Goal: Task Accomplishment & Management: Complete application form

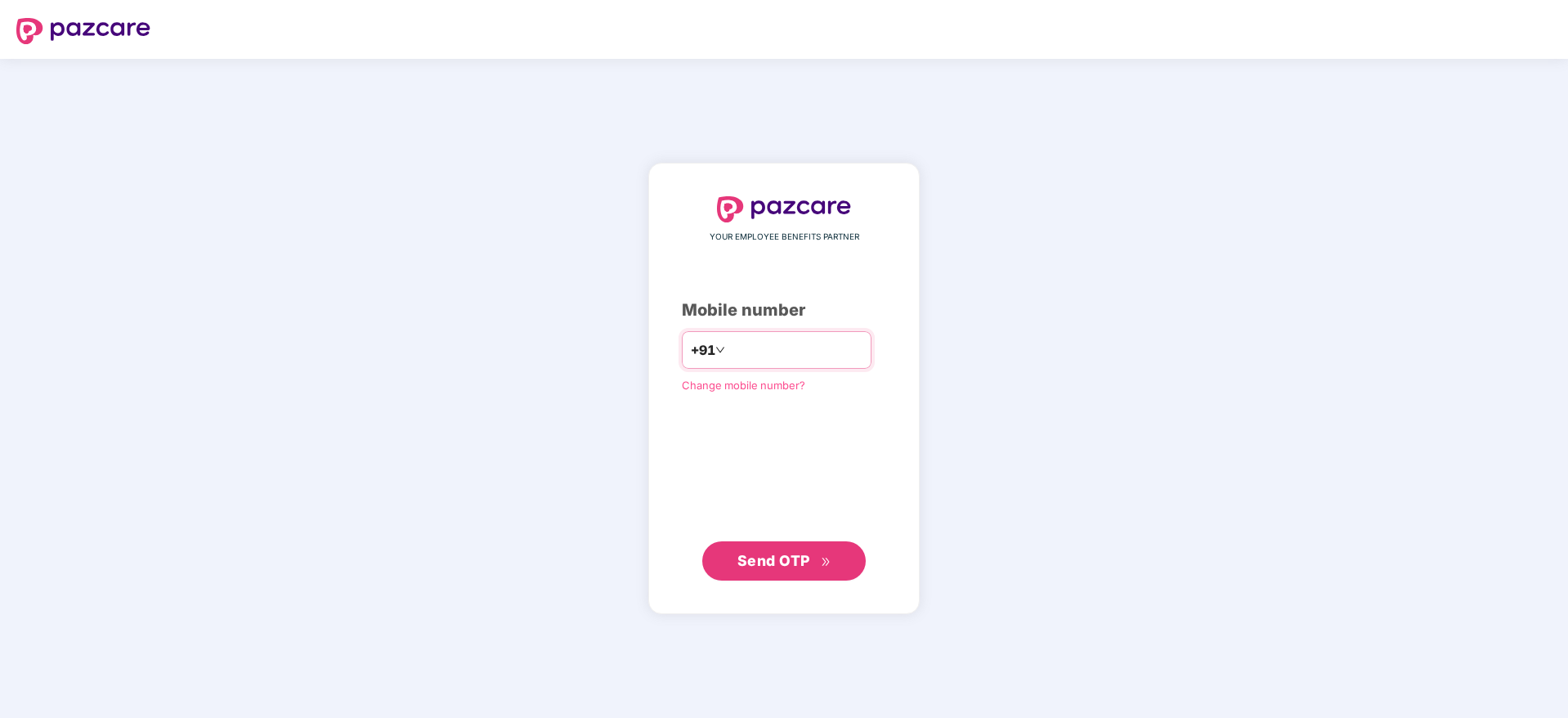
click at [834, 341] on input "number" at bounding box center [795, 350] width 134 height 26
type input "**********"
click at [782, 553] on span "Send OTP" at bounding box center [774, 560] width 73 height 17
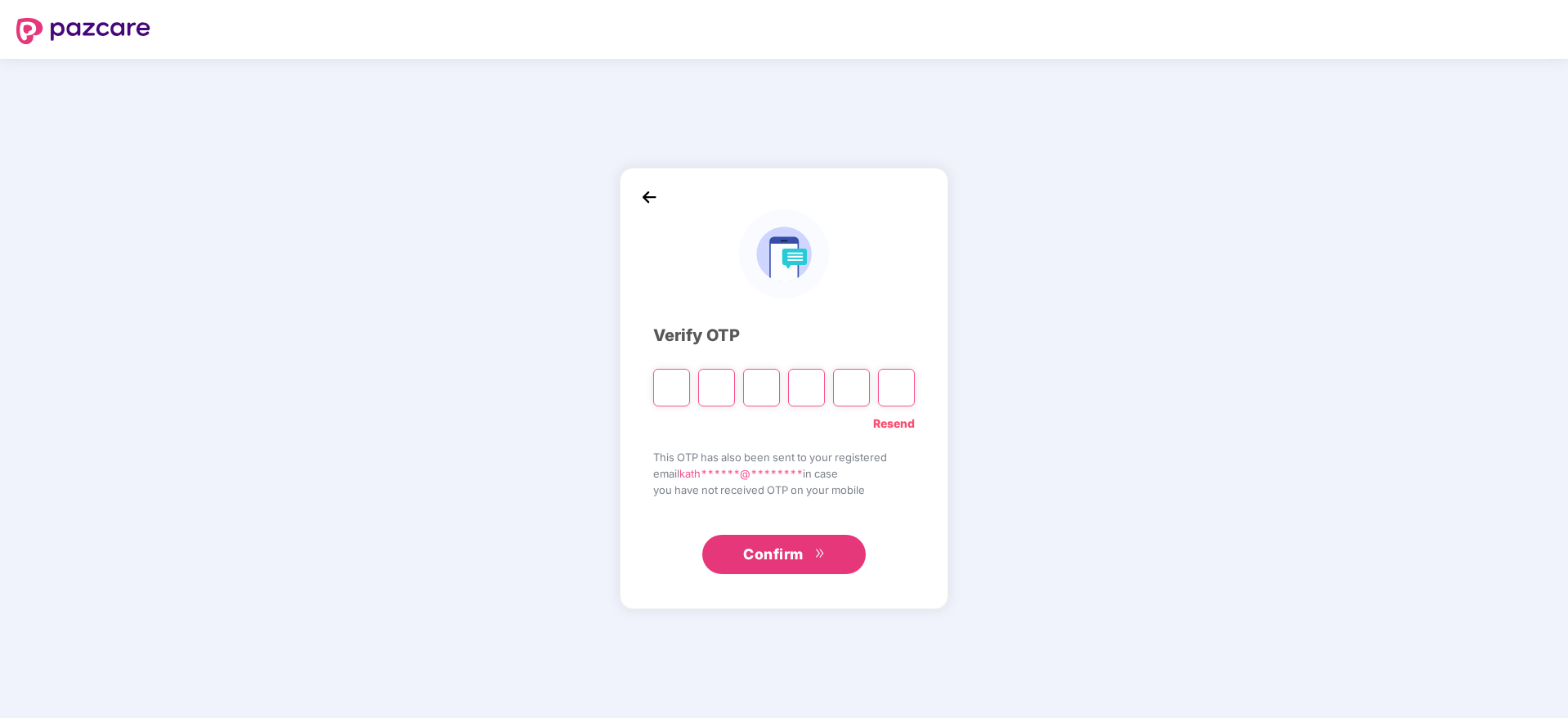
type input "*"
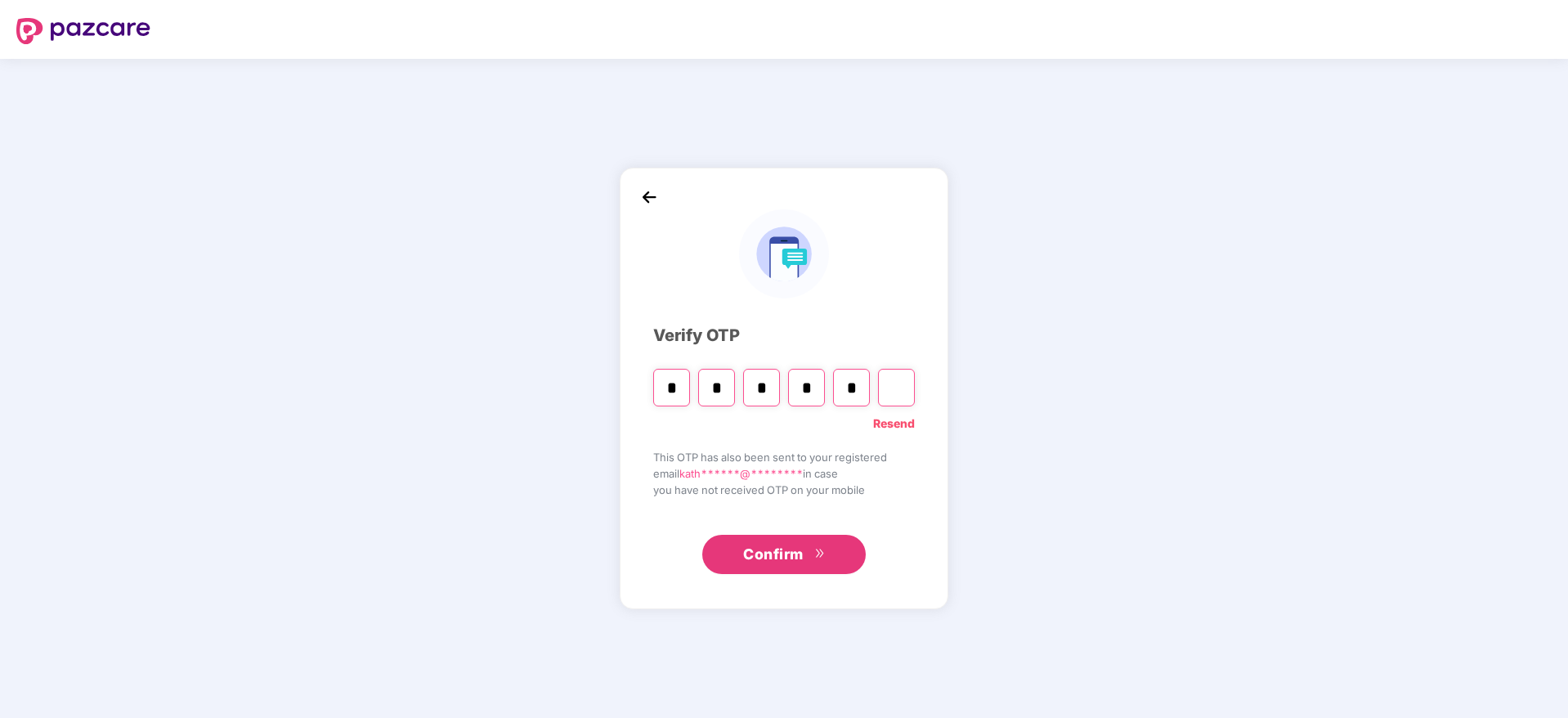
type input "*"
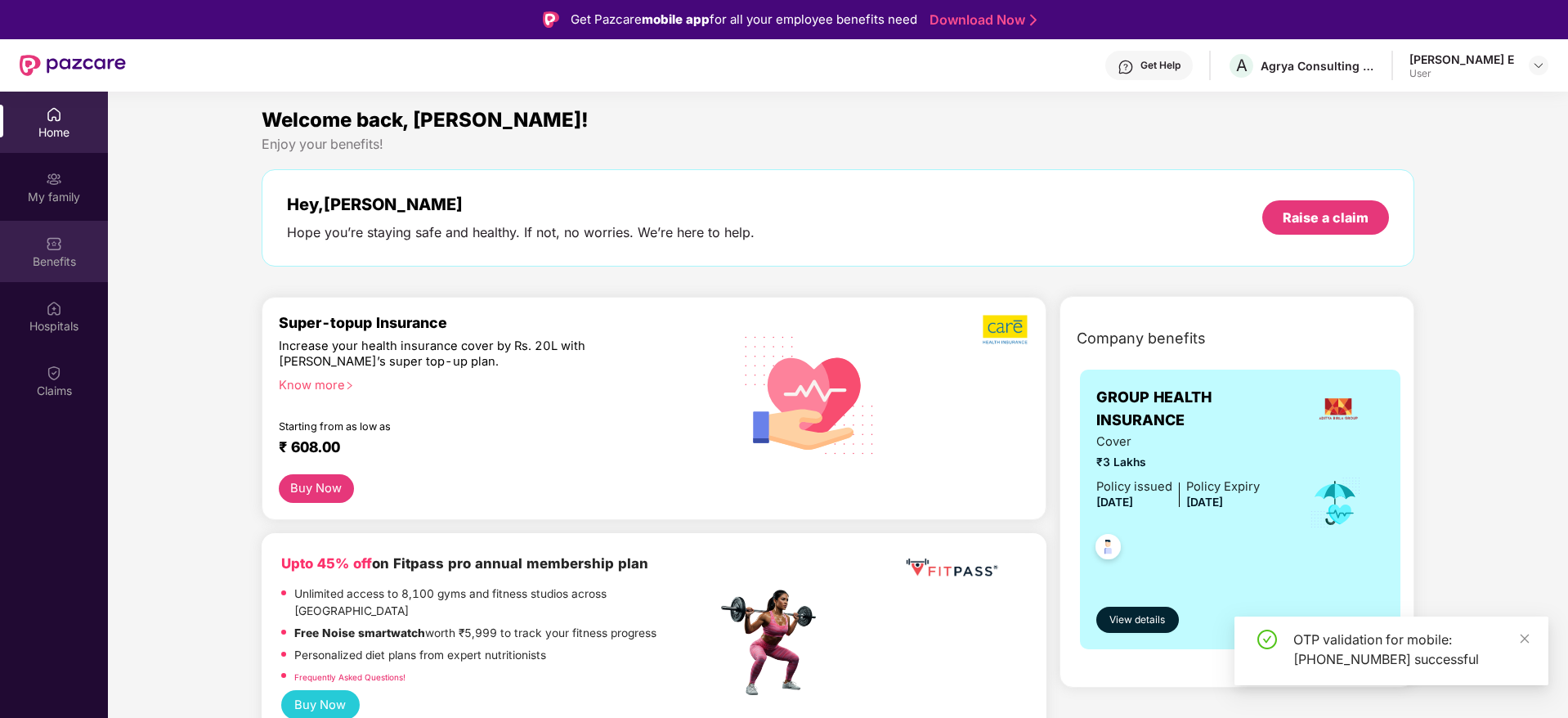
click at [55, 236] on img at bounding box center [53, 243] width 16 height 16
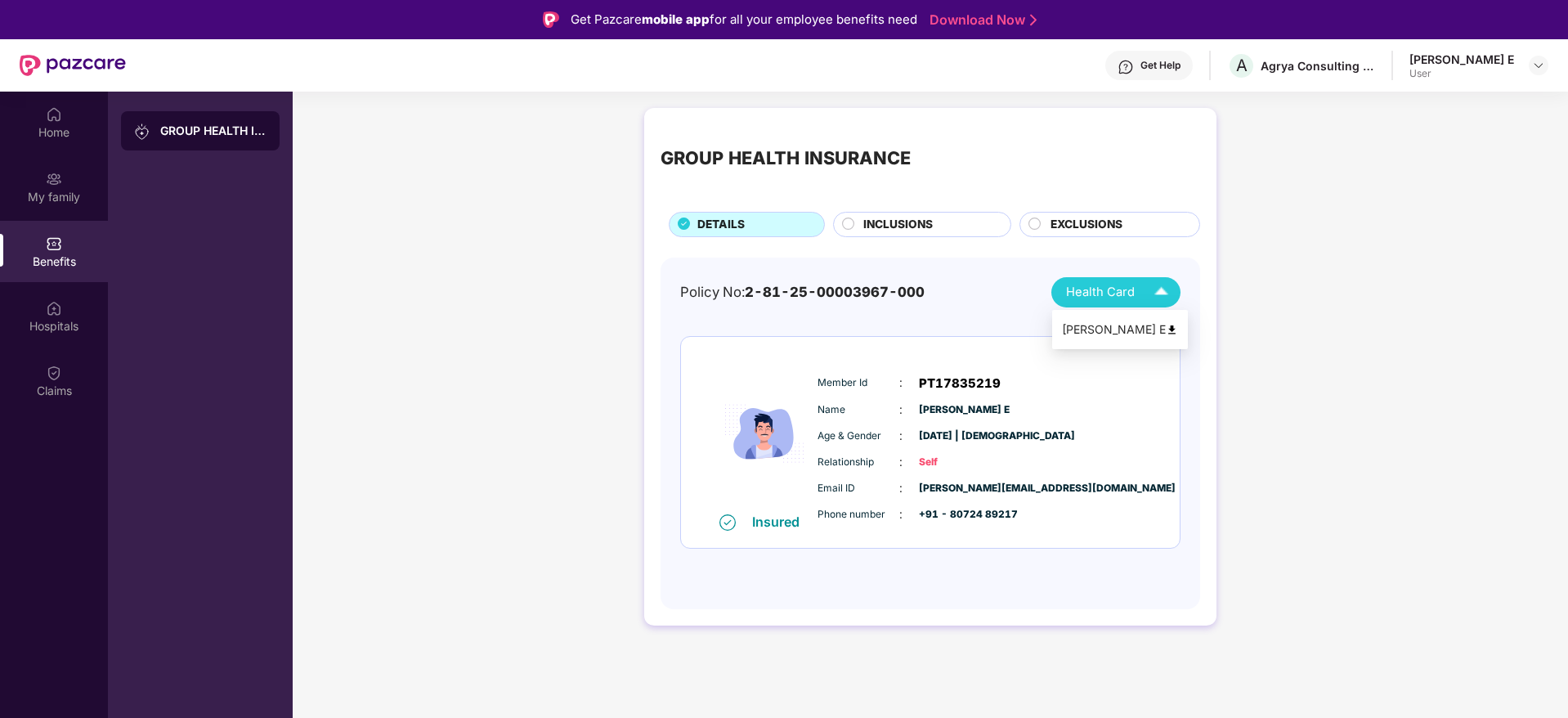
click at [1113, 287] on span "Health Card" at bounding box center [1100, 292] width 69 height 19
click at [1156, 329] on div "[PERSON_NAME] E" at bounding box center [1120, 329] width 116 height 18
click at [68, 316] on div "Hospitals" at bounding box center [54, 316] width 108 height 61
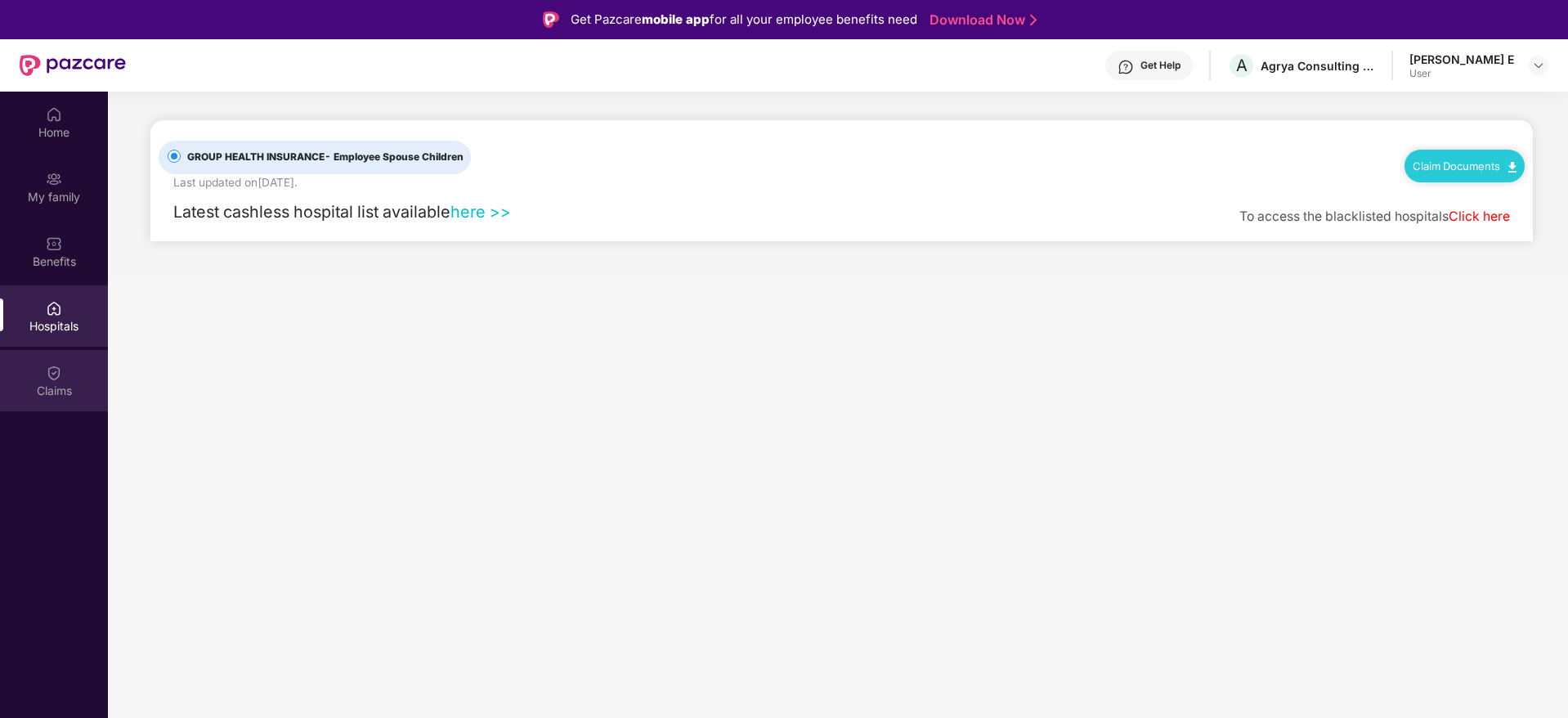
click at [59, 377] on img at bounding box center [53, 373] width 16 height 16
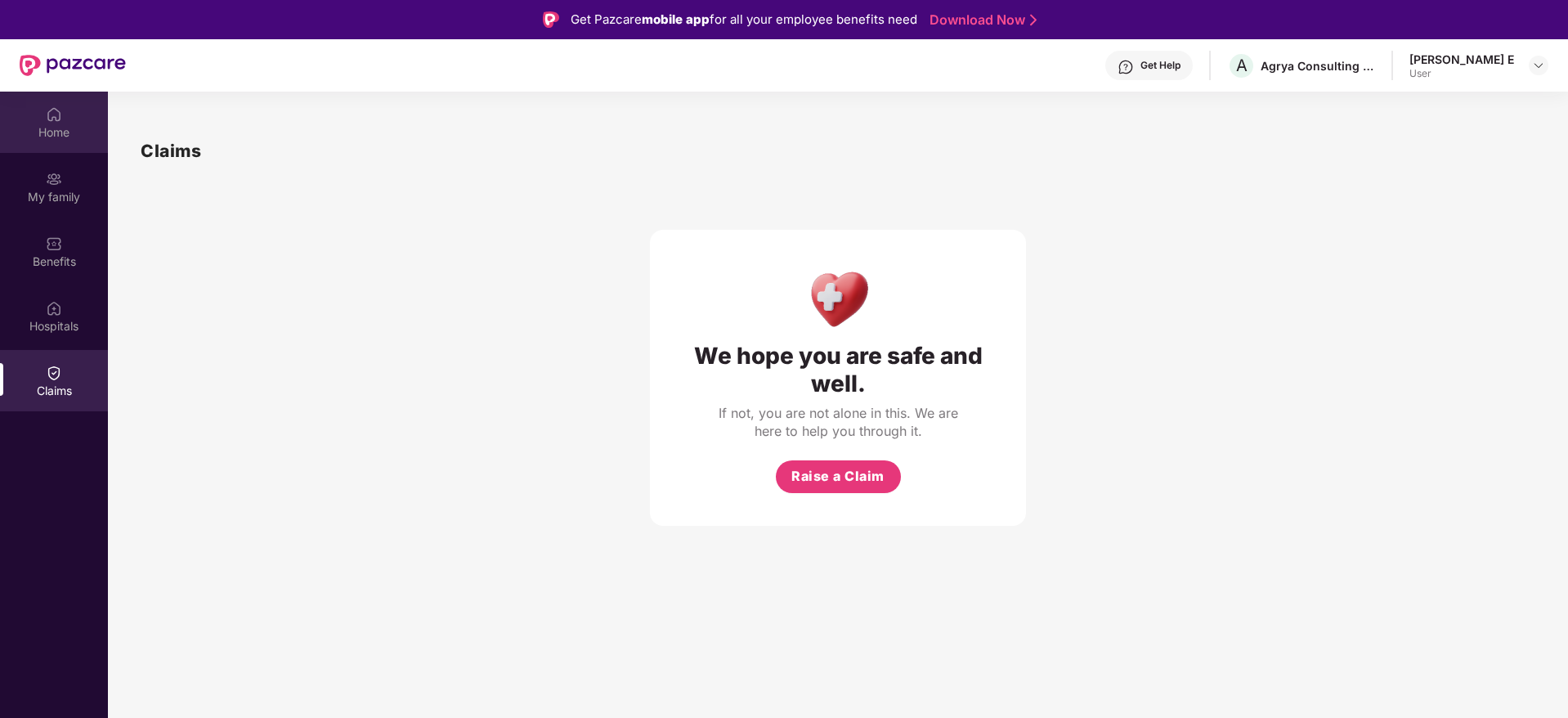
click at [49, 121] on img at bounding box center [53, 114] width 16 height 16
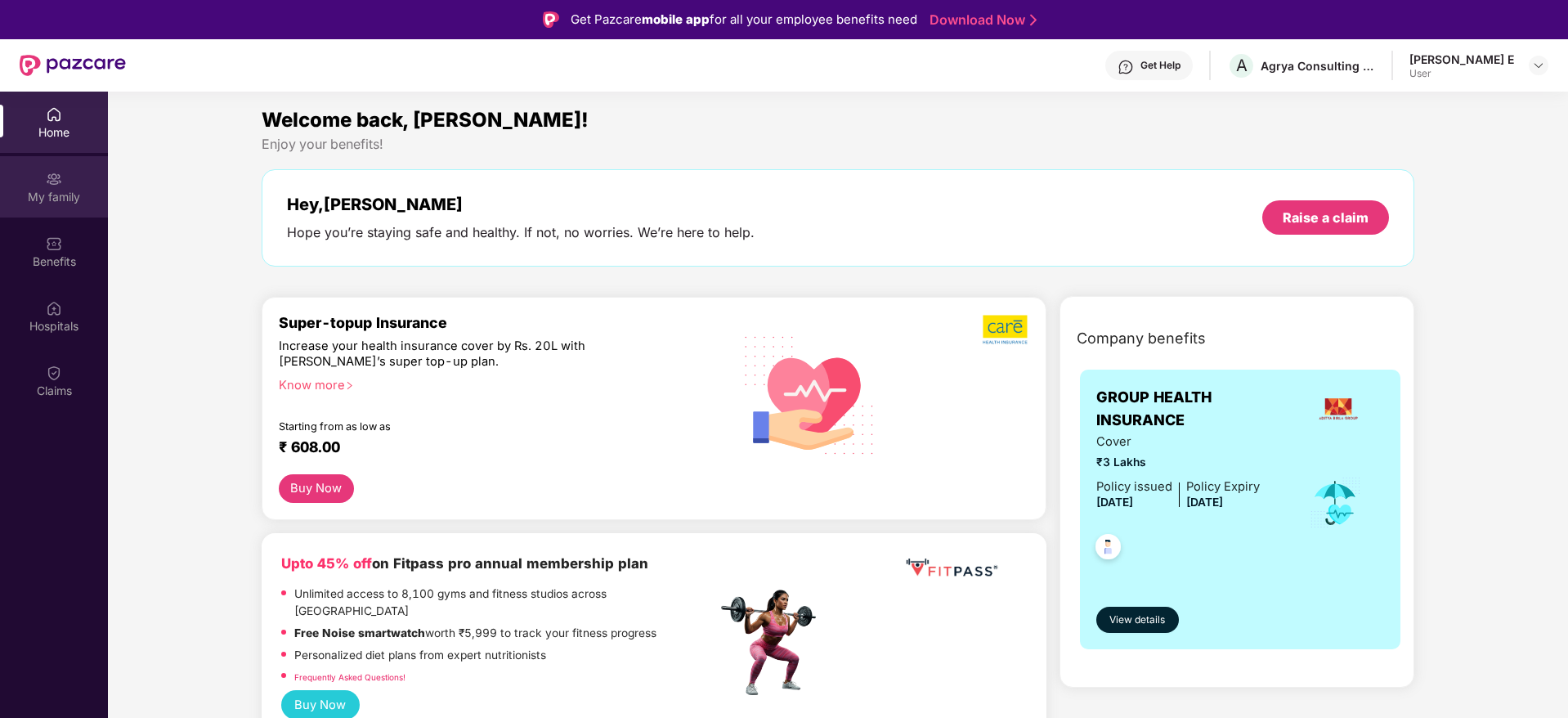
click at [59, 166] on div "My family" at bounding box center [54, 186] width 108 height 61
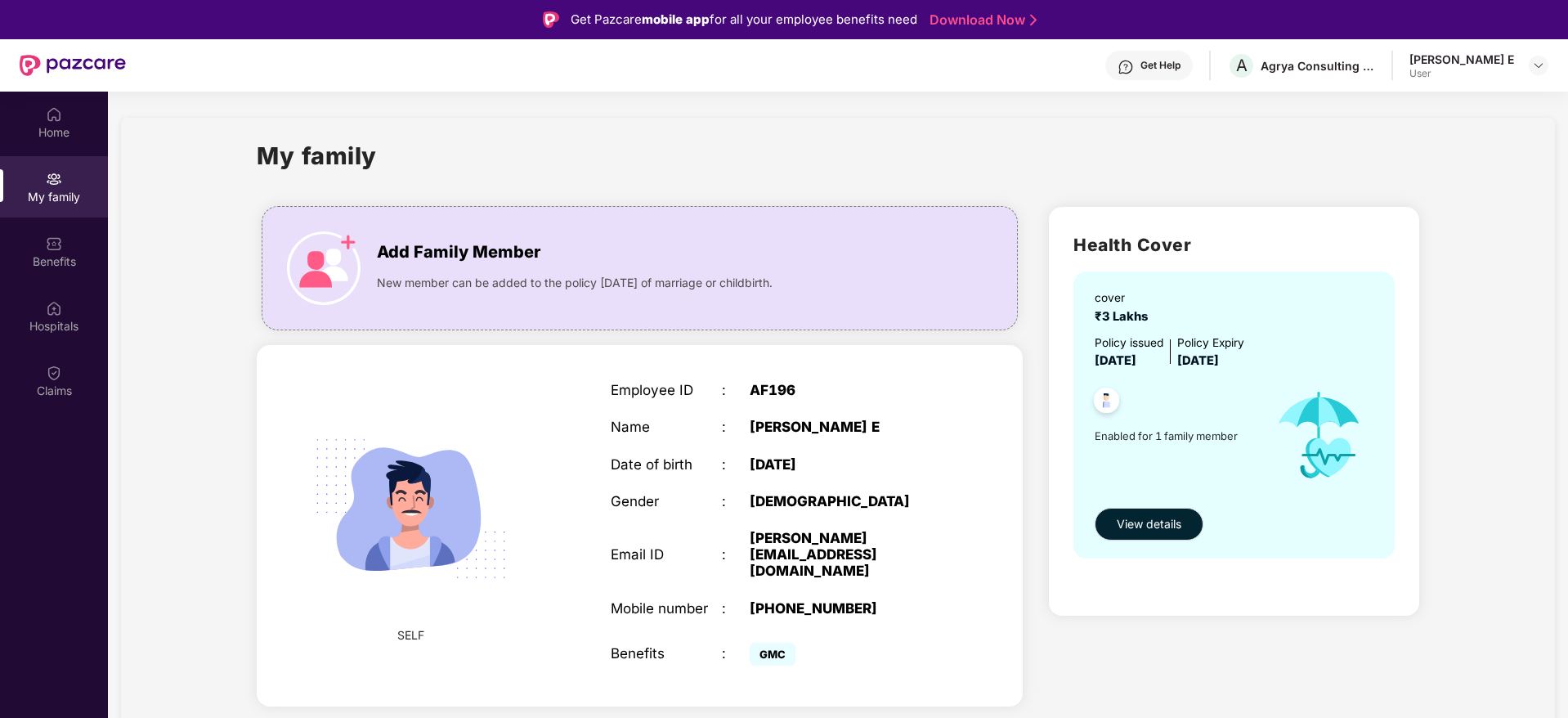
scroll to position [92, 0]
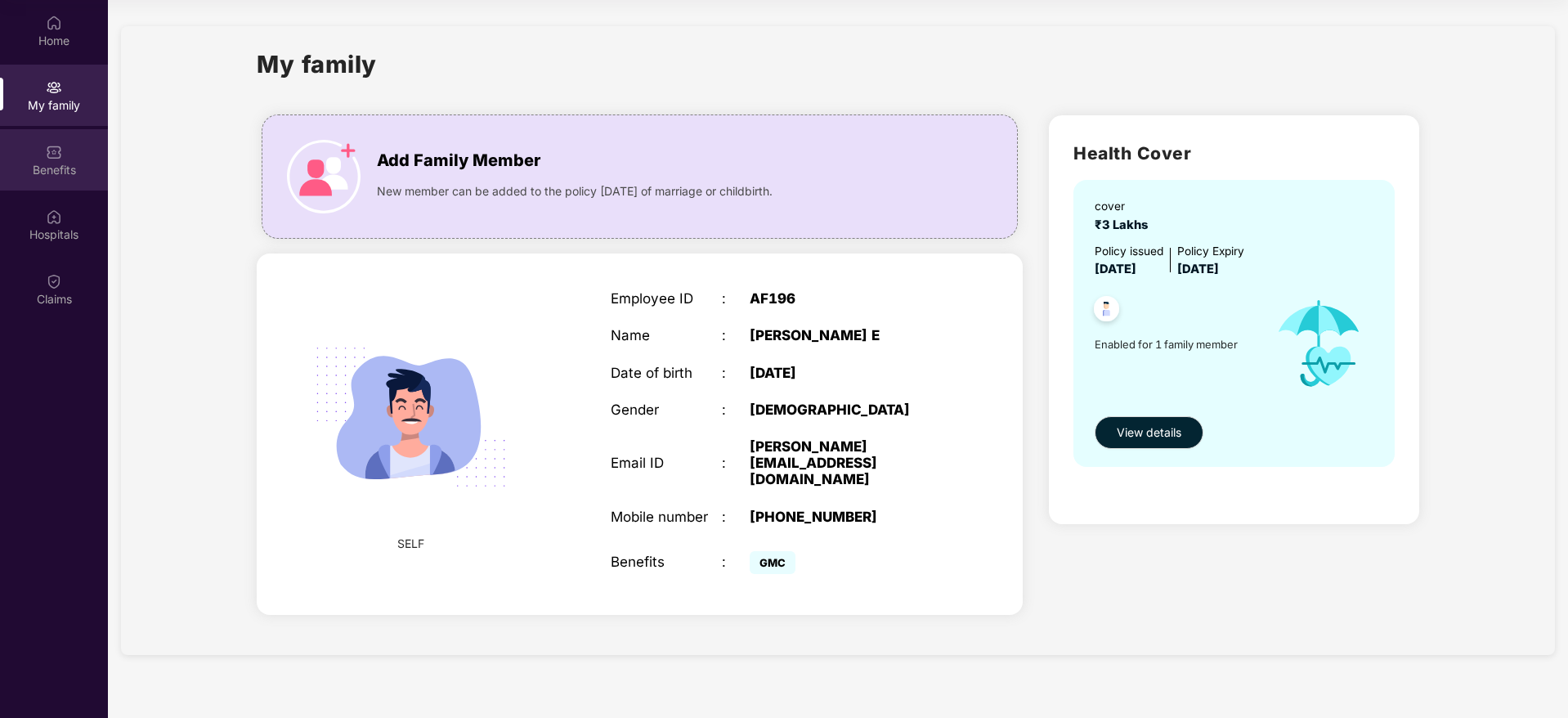
click at [69, 160] on div "Benefits" at bounding box center [54, 160] width 108 height 61
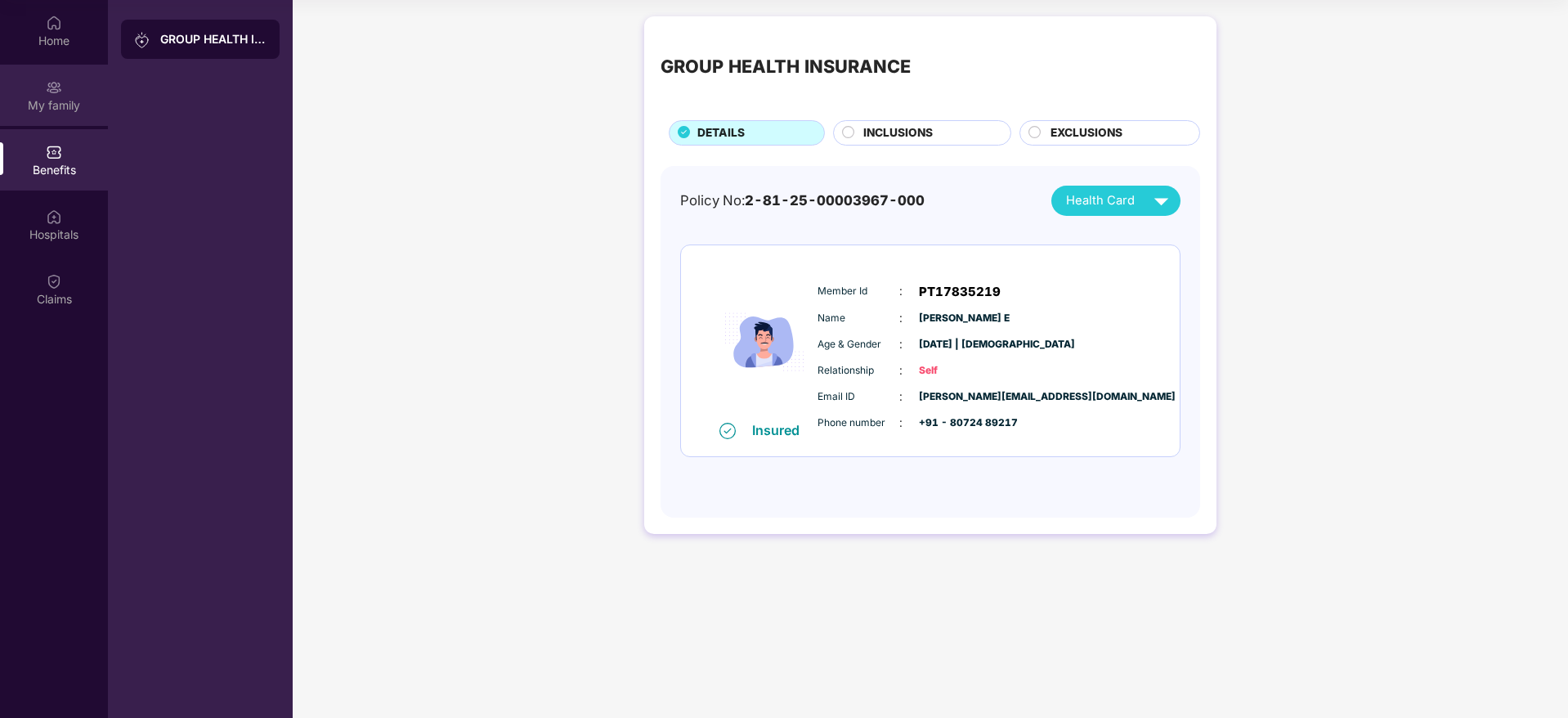
click at [23, 104] on div "My family" at bounding box center [54, 105] width 108 height 16
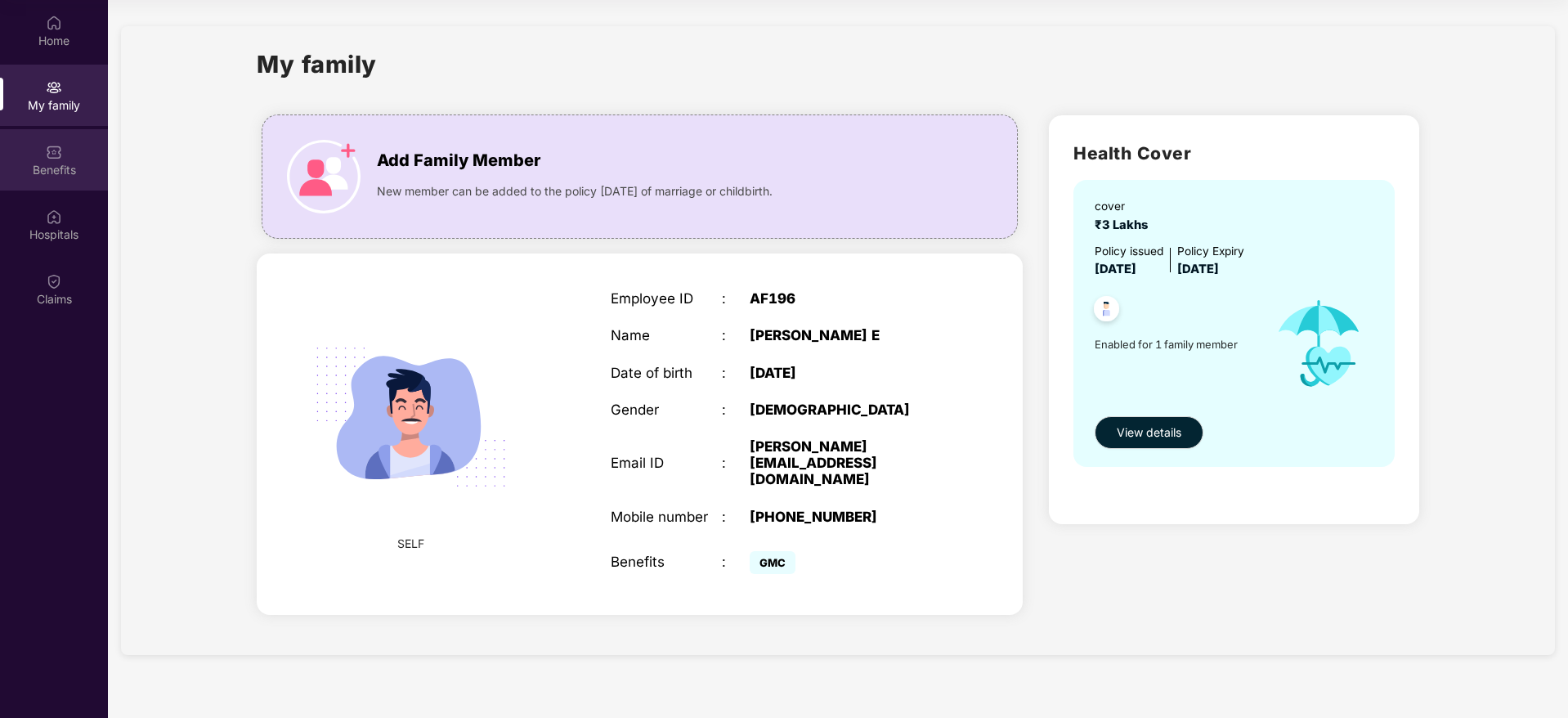
click at [88, 184] on div "Benefits" at bounding box center [54, 160] width 108 height 61
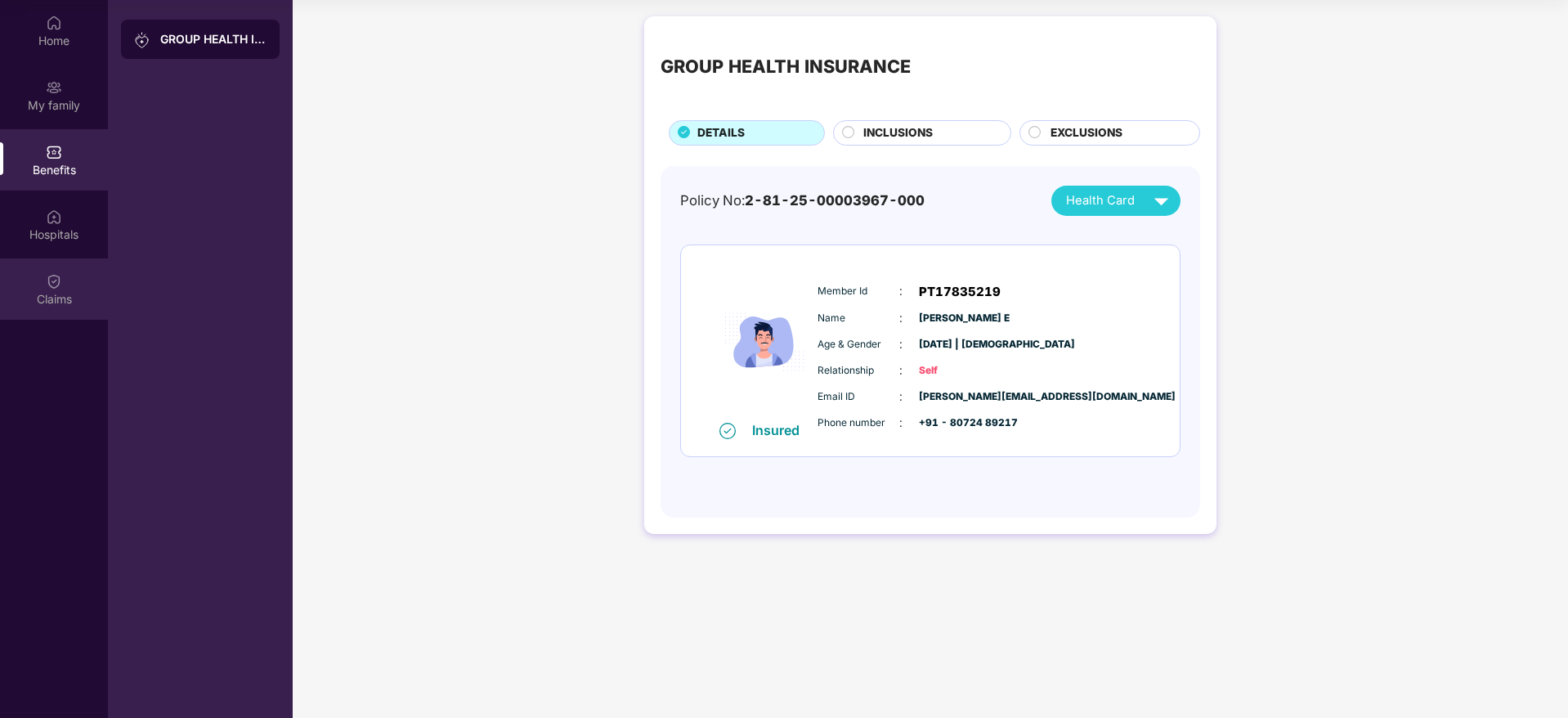
click at [56, 289] on div "Claims" at bounding box center [54, 289] width 108 height 61
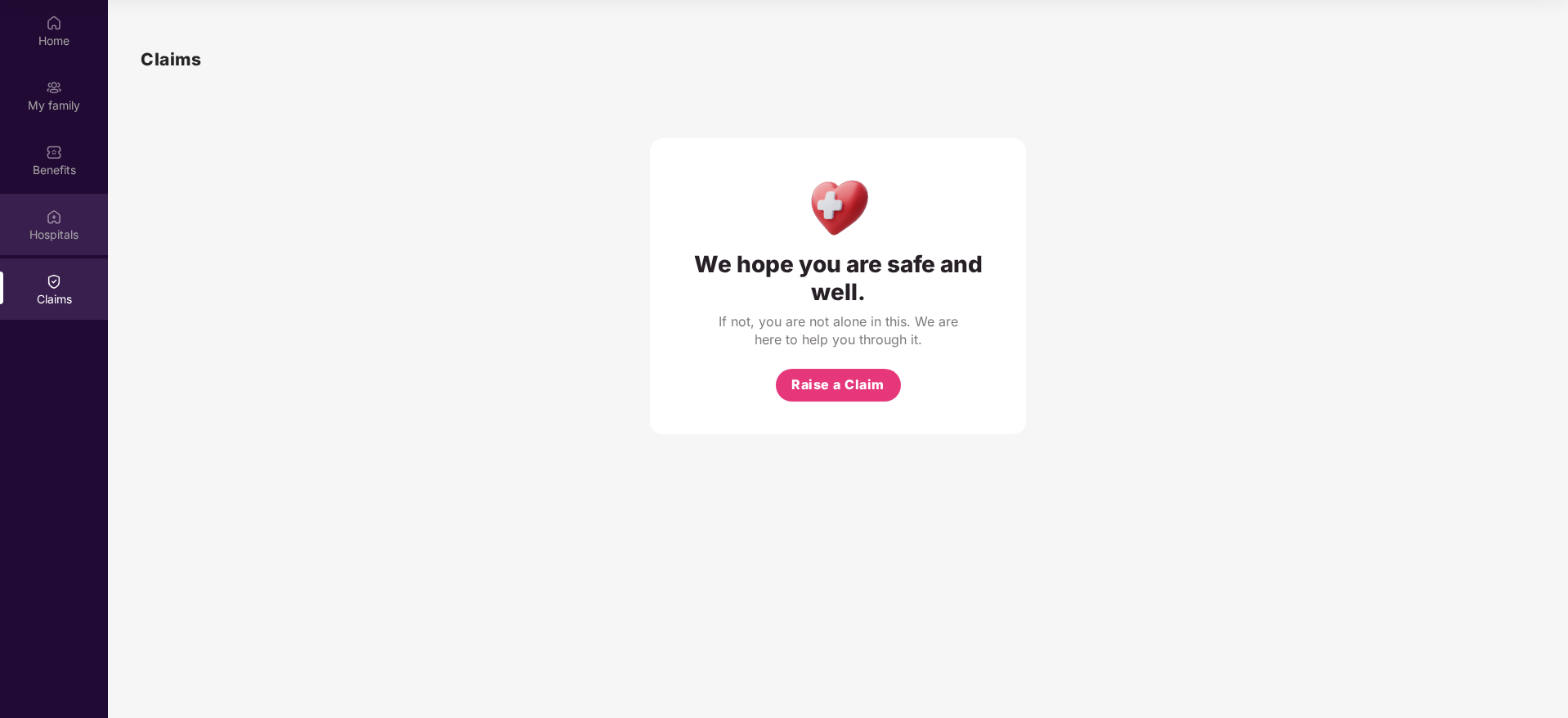
click at [58, 213] on img at bounding box center [53, 216] width 16 height 16
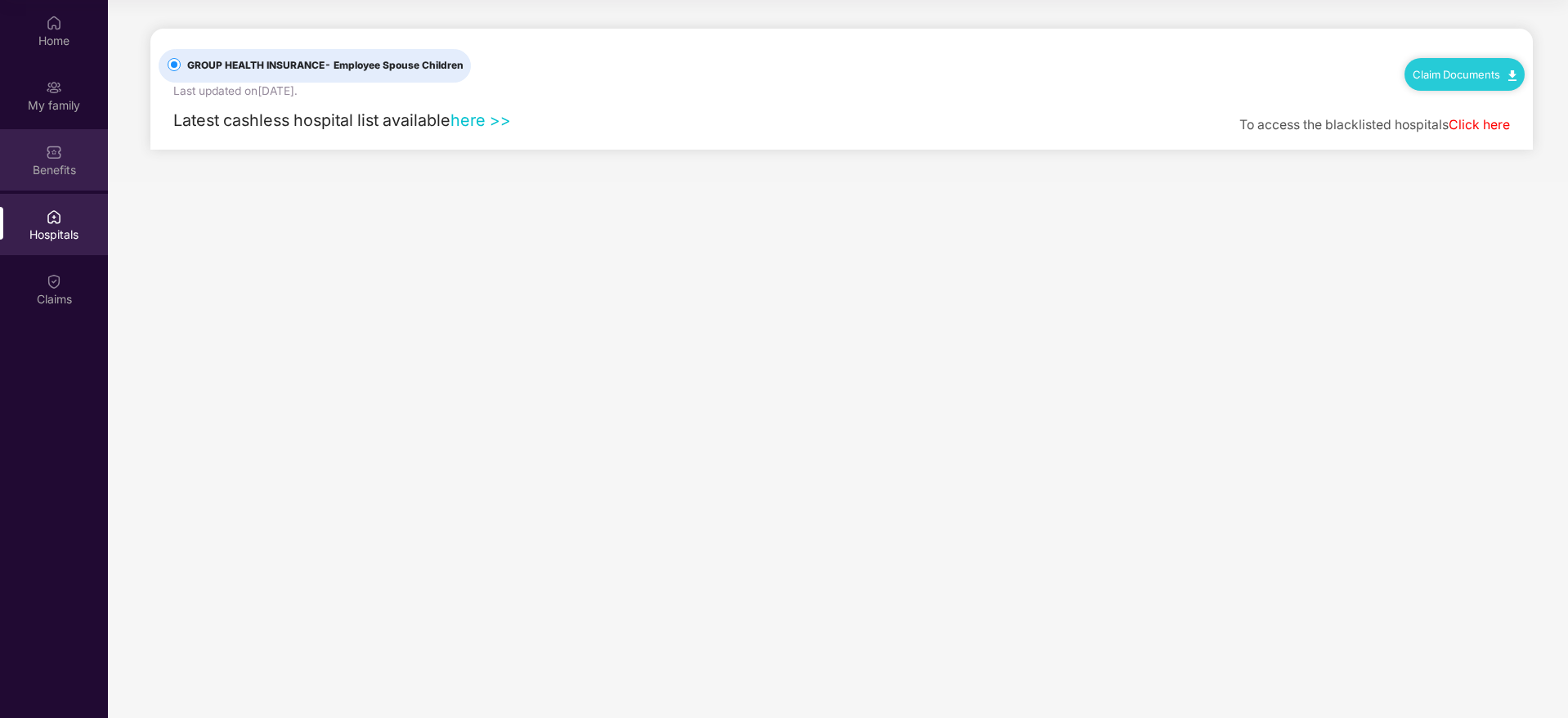
click at [54, 148] on img at bounding box center [53, 151] width 16 height 16
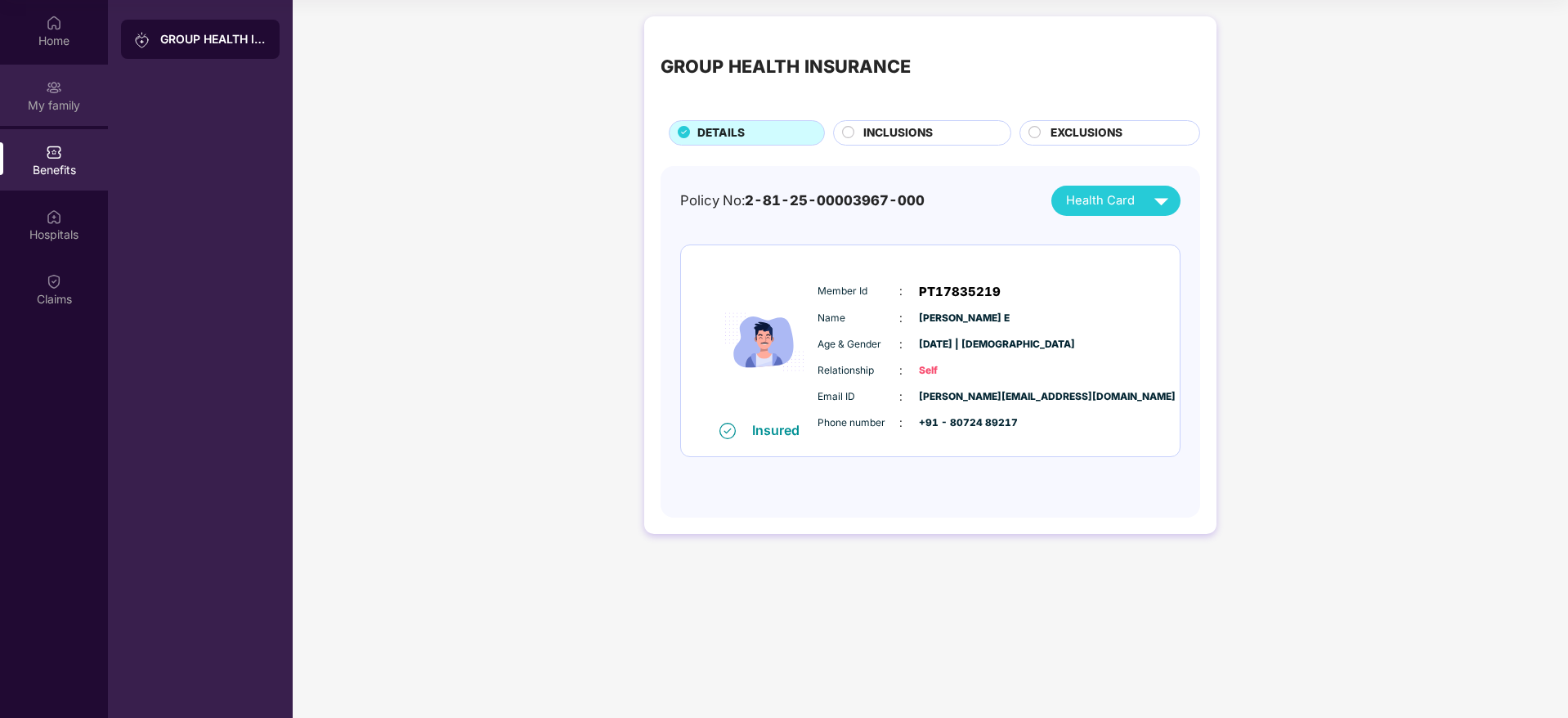
click at [76, 78] on div "My family" at bounding box center [54, 95] width 108 height 61
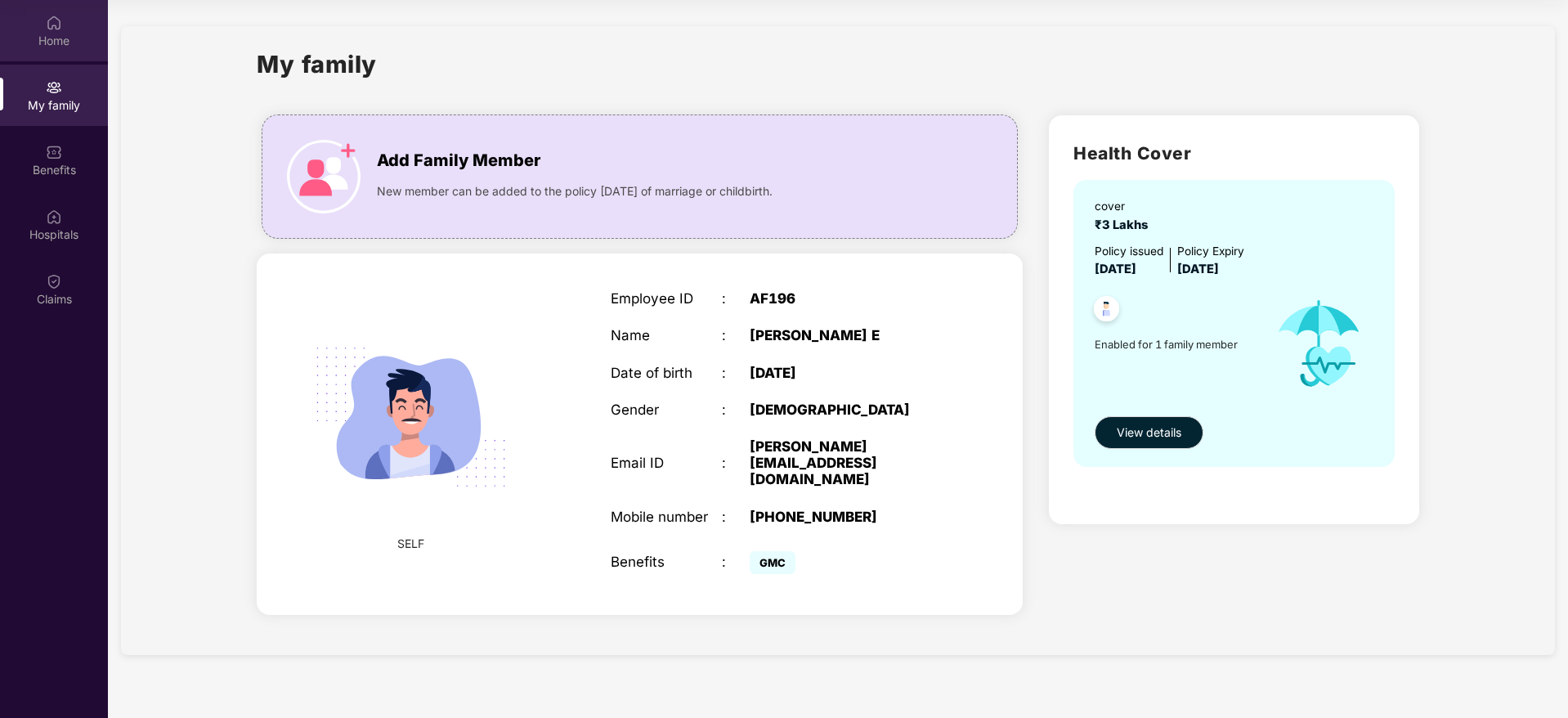
click at [55, 44] on div "Home" at bounding box center [54, 41] width 108 height 16
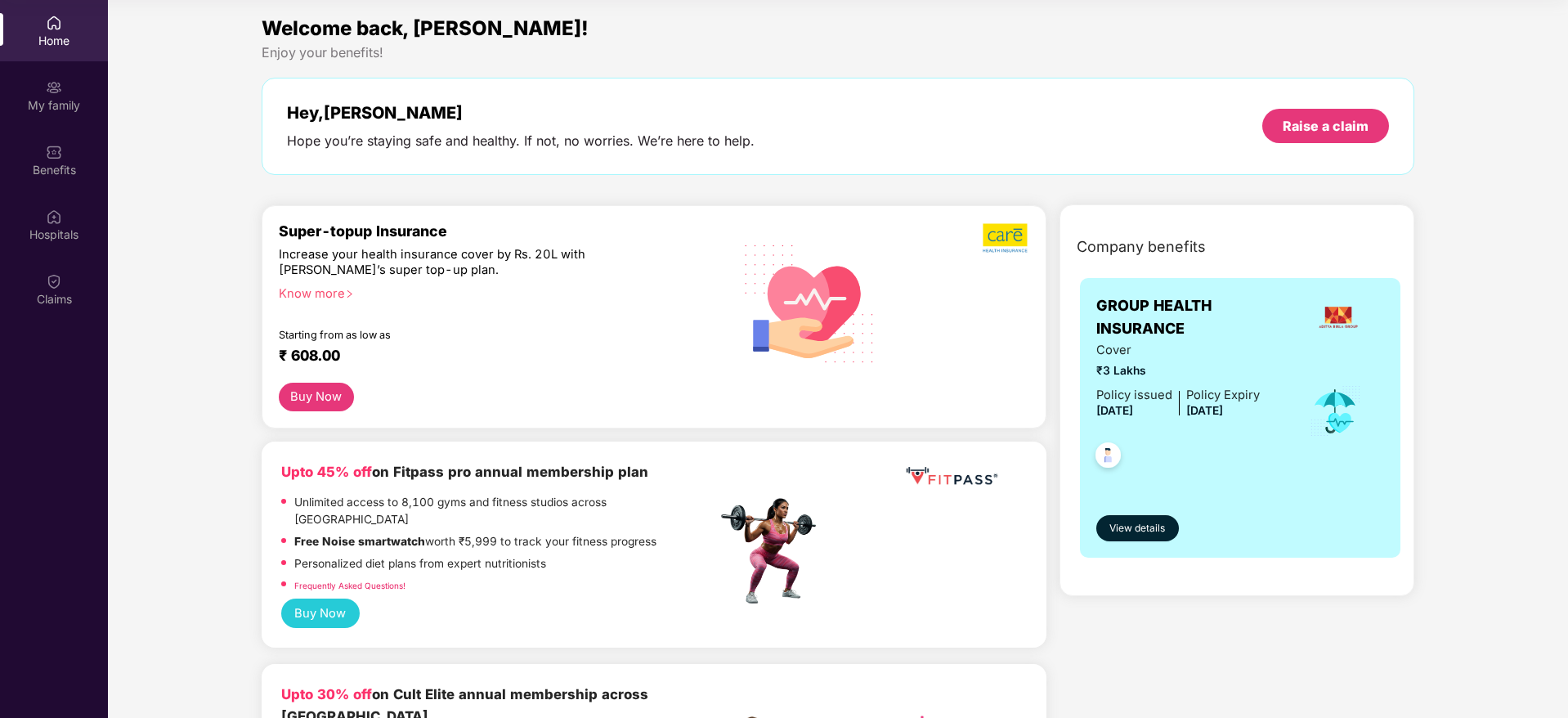
scroll to position [54, 0]
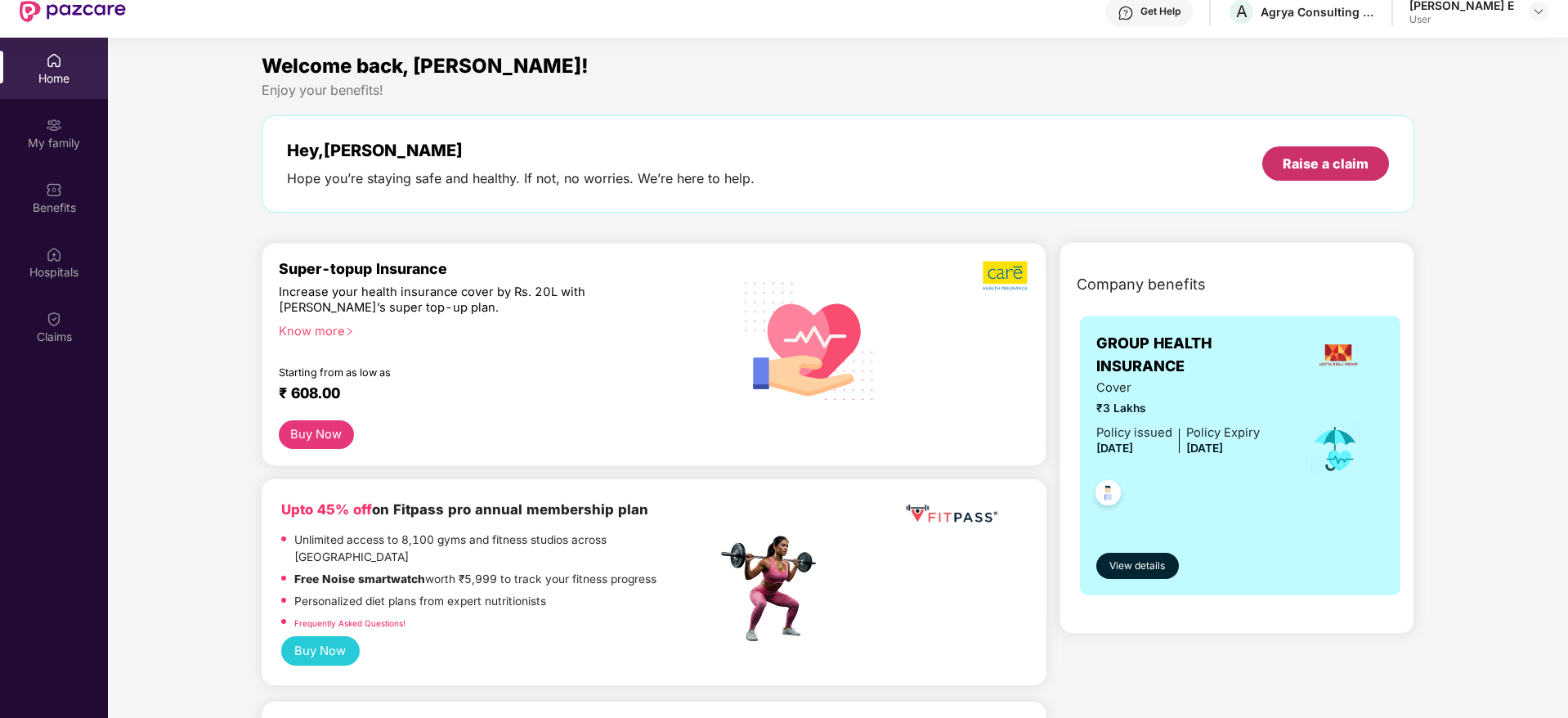
click at [1341, 173] on div "Raise a claim" at bounding box center [1326, 164] width 127 height 34
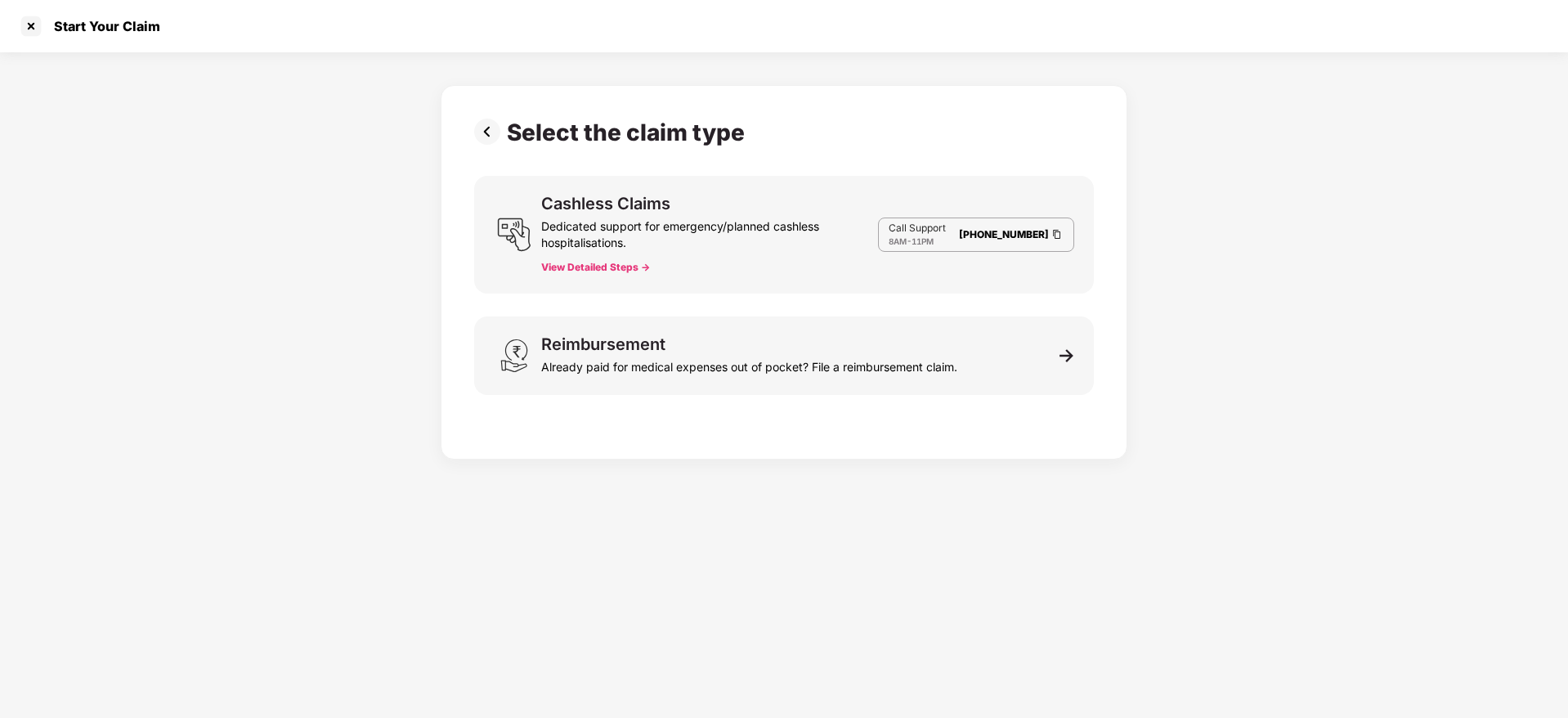
scroll to position [2, 0]
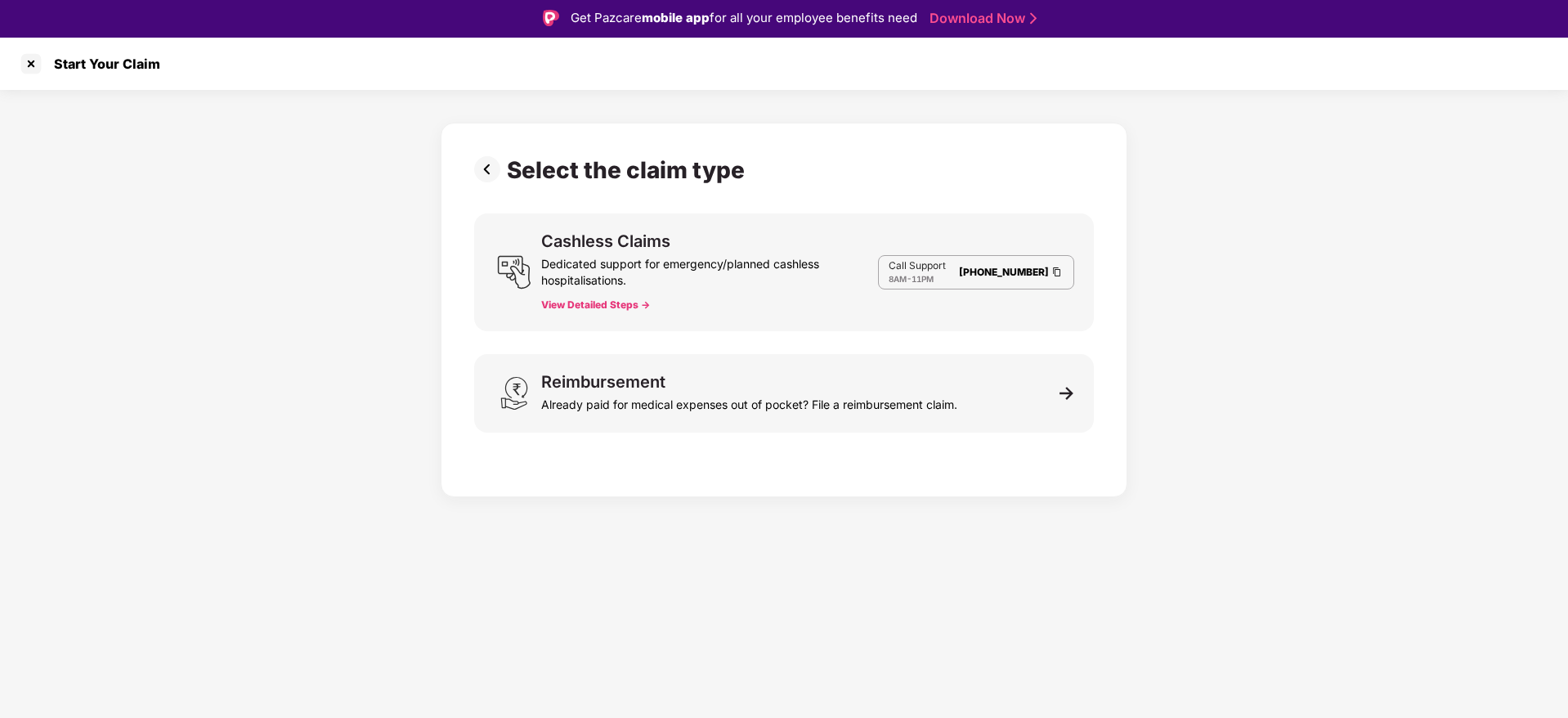
click at [597, 305] on button "View Detailed Steps ->" at bounding box center [595, 306] width 109 height 13
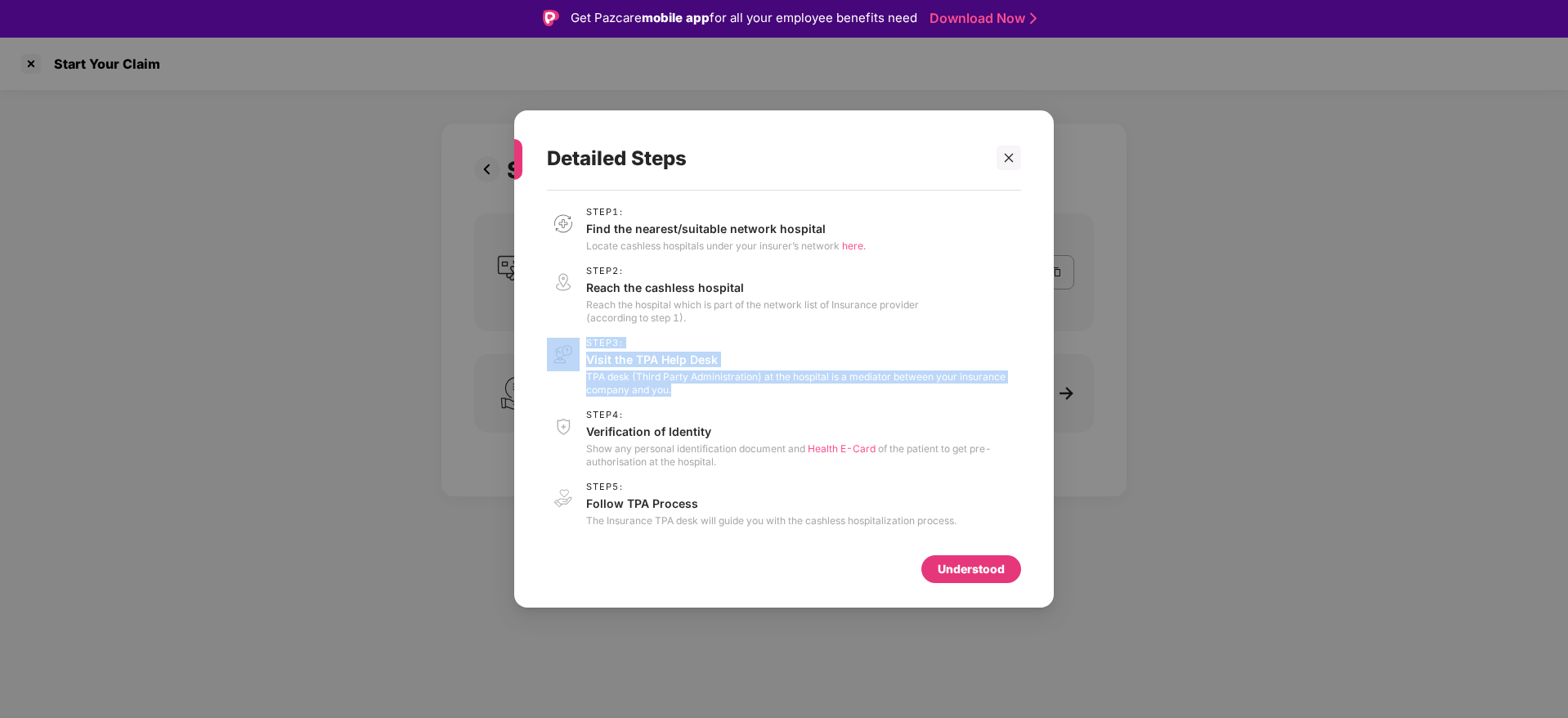
drag, startPoint x: 731, startPoint y: 323, endPoint x: 732, endPoint y: 418, distance: 95.0
click at [732, 418] on div "Step 1 : Find the nearest/suitable network hospital Locate cashless hospitals u…" at bounding box center [783, 367] width 474 height 321
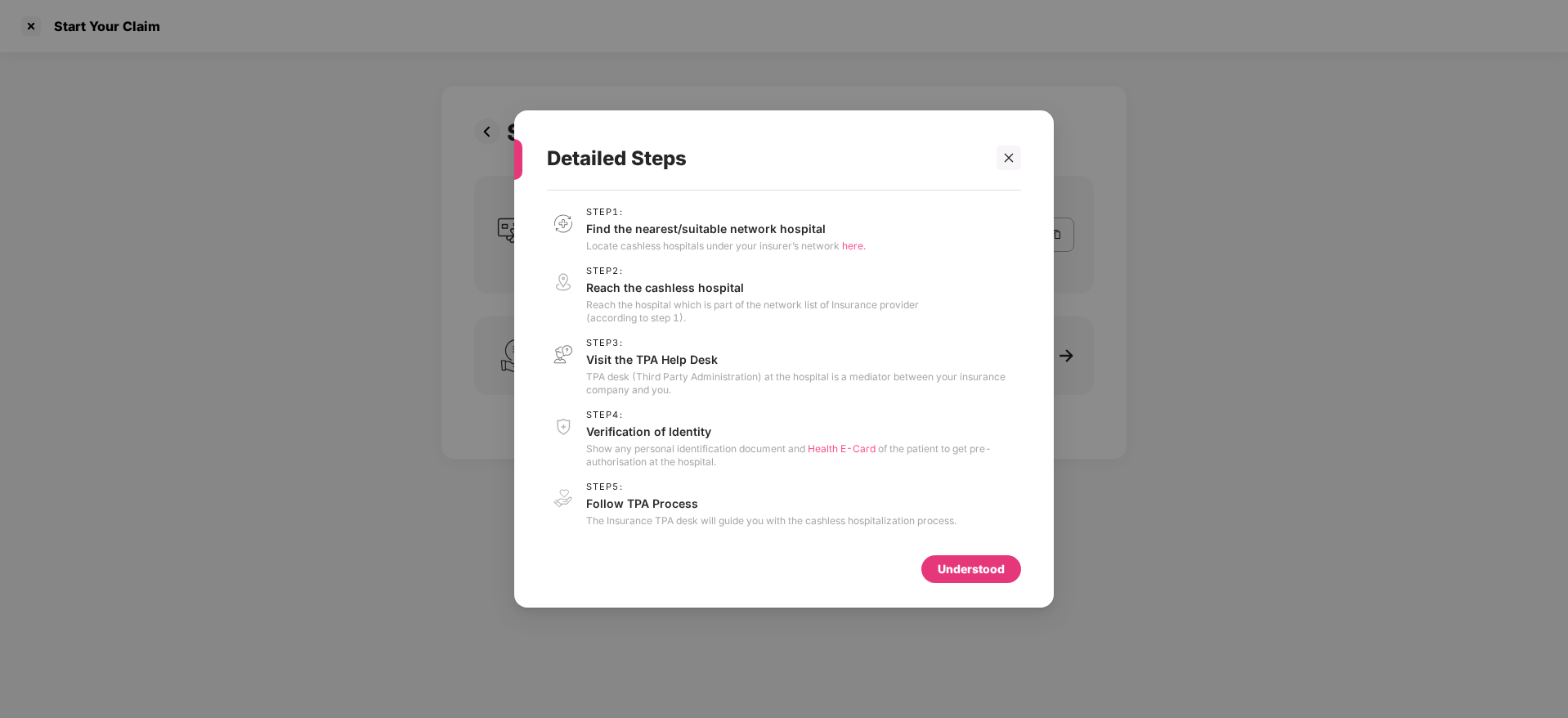
click at [610, 548] on div "Understood" at bounding box center [783, 565] width 474 height 36
click at [1011, 159] on icon "close" at bounding box center [1009, 158] width 11 height 11
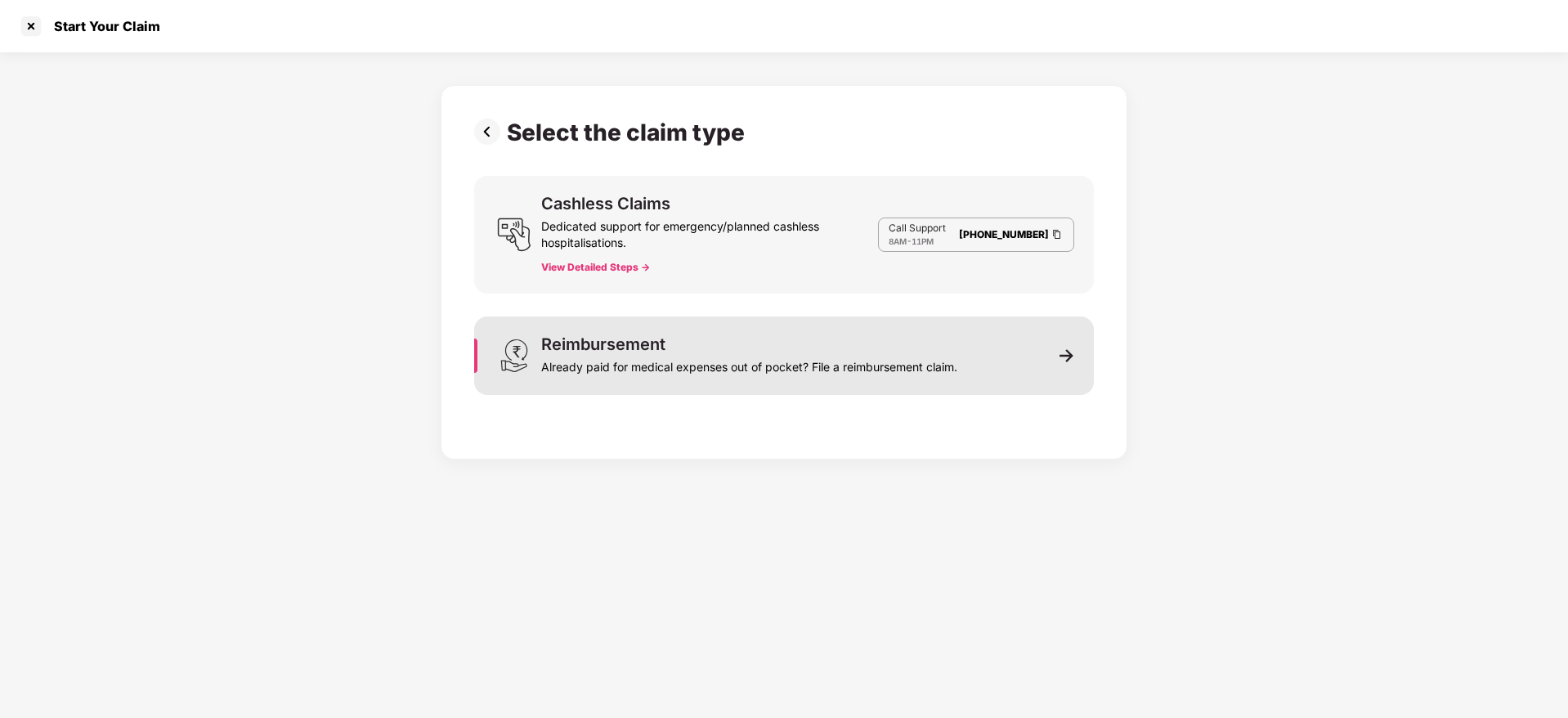
click at [860, 355] on div "Already paid for medical expenses out of pocket? File a reimbursement claim." at bounding box center [749, 364] width 416 height 23
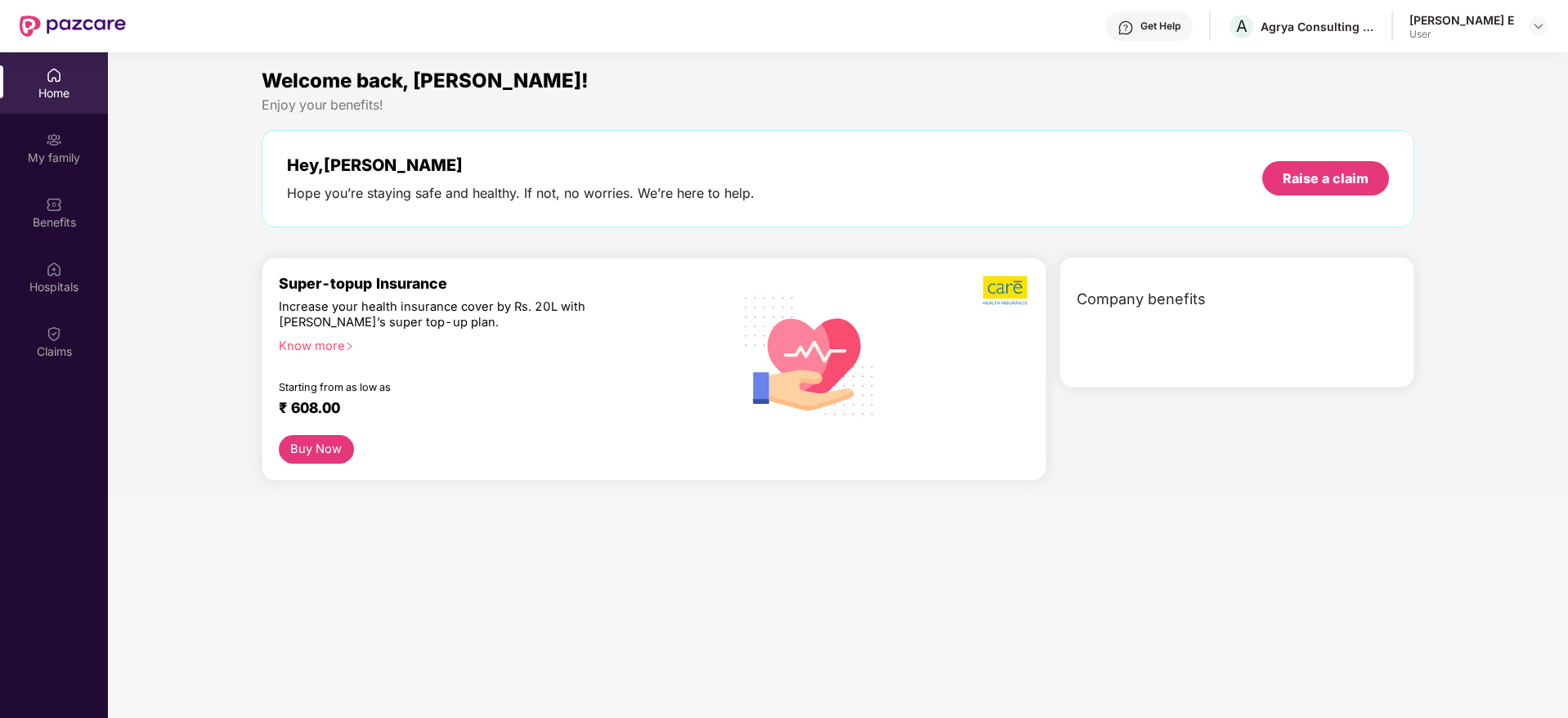
scroll to position [54, 0]
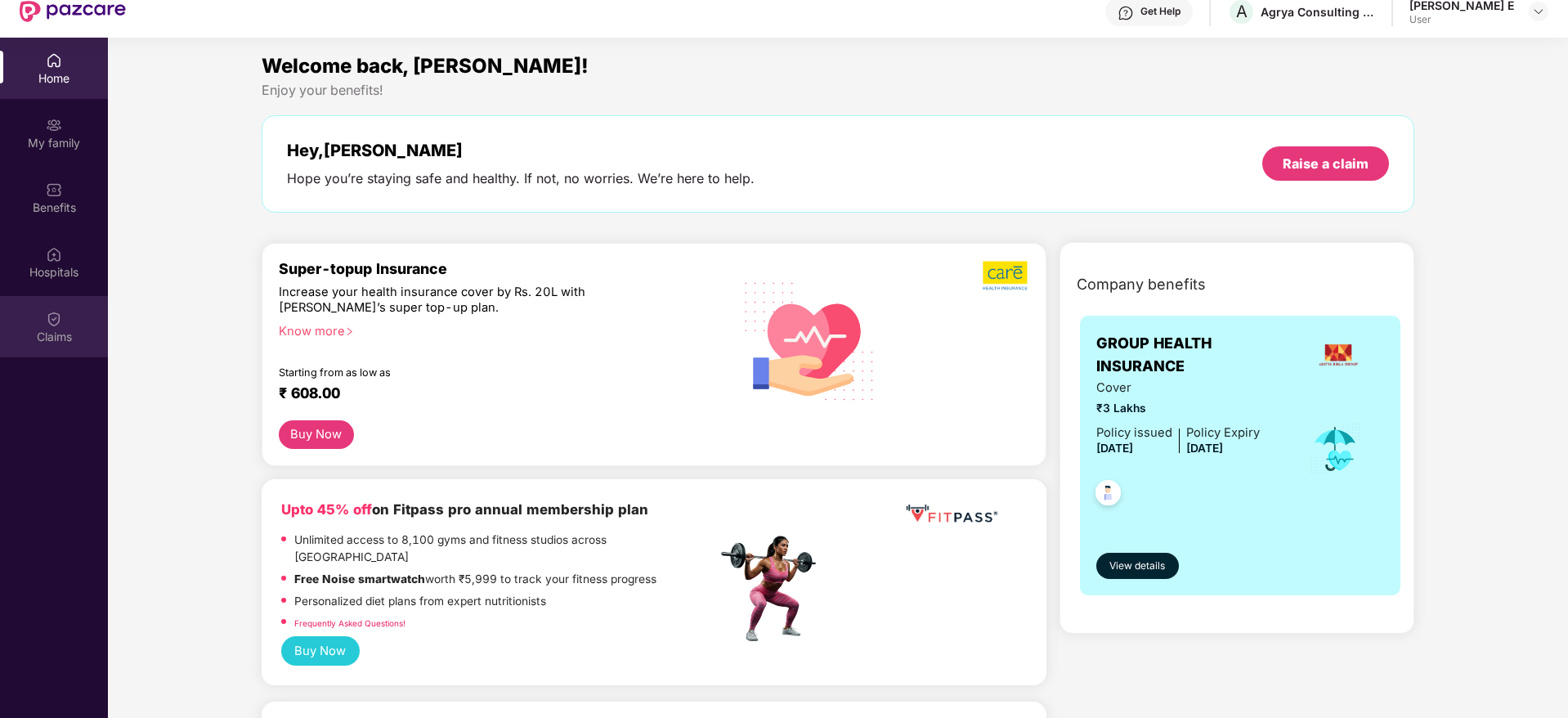
click at [54, 353] on div "Claims" at bounding box center [54, 326] width 108 height 61
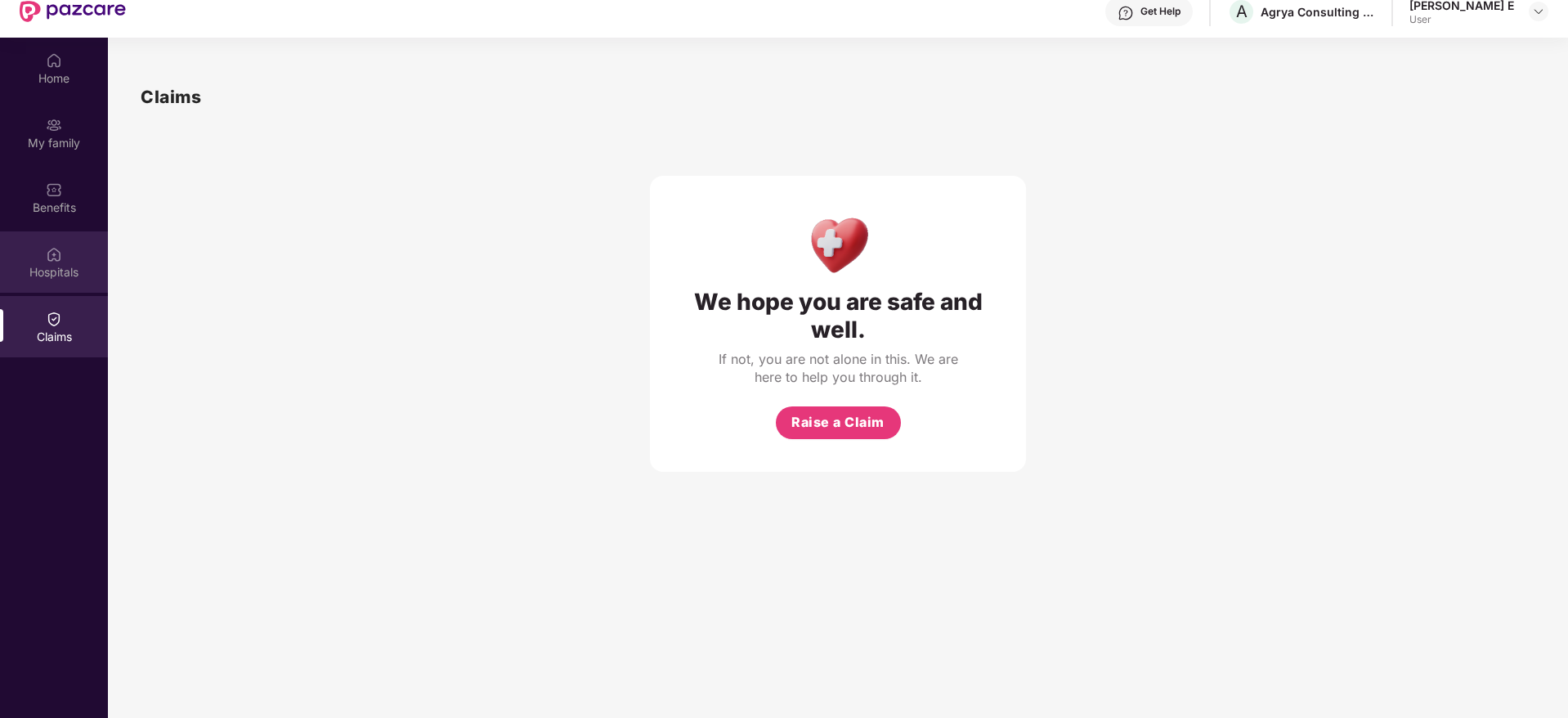
click at [73, 267] on div "Hospitals" at bounding box center [54, 271] width 108 height 16
